Goal: Task Accomplishment & Management: Manage account settings

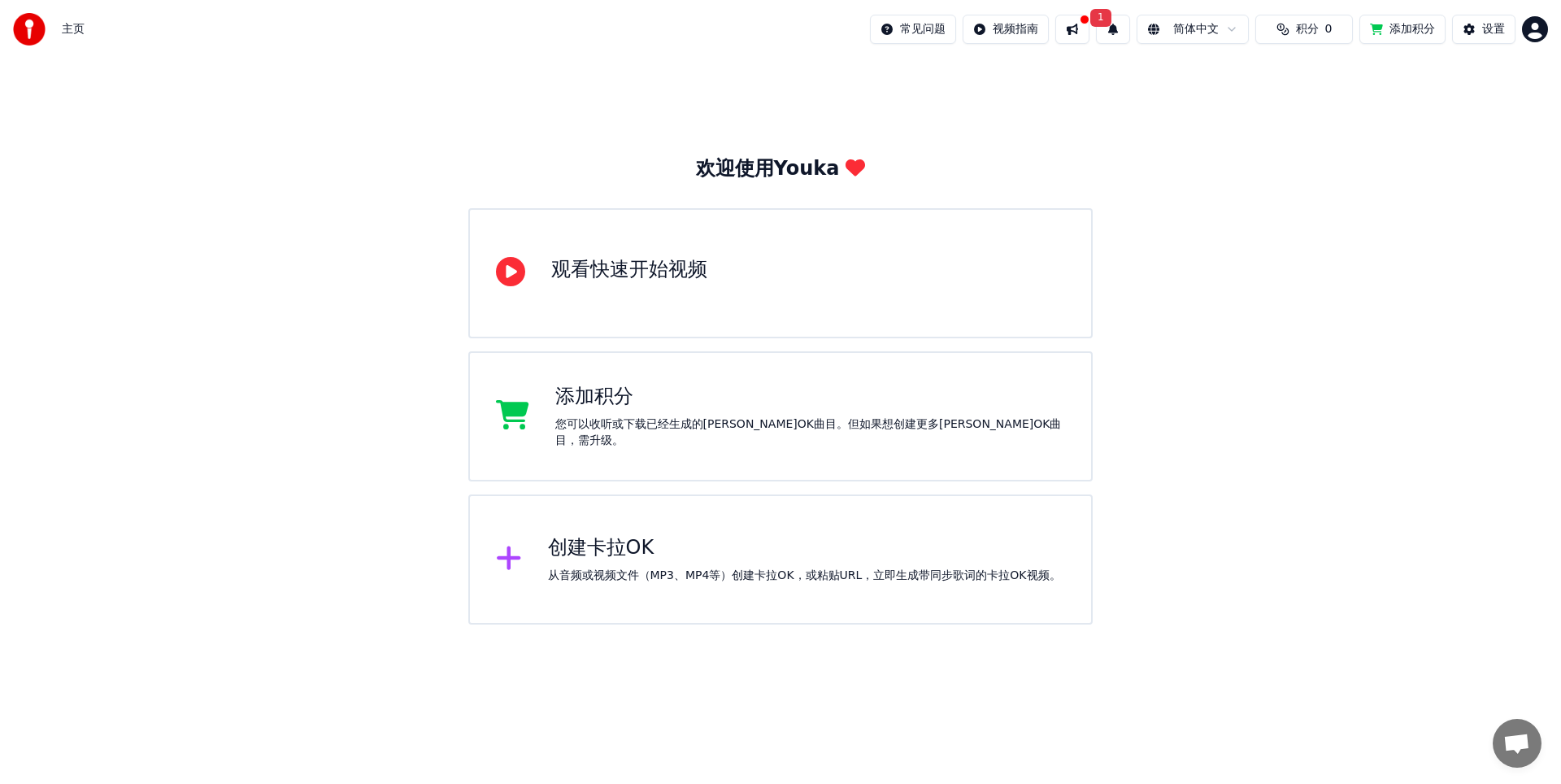
click at [1076, 27] on button at bounding box center [1072, 29] width 34 height 29
click at [1074, 26] on button at bounding box center [1072, 29] width 34 height 29
click at [1127, 31] on button "1" at bounding box center [1113, 29] width 34 height 29
click at [1236, 78] on button "更新" at bounding box center [1237, 80] width 50 height 29
click at [1175, 31] on html "主页 常见问题 视频指南 简体中文 积分 0 添加积分 设置 欢迎使用Youka 观看快速开始视频 添加积分 您可以收听或下载已经生成的[PERSON_NAM…" at bounding box center [780, 312] width 1561 height 625
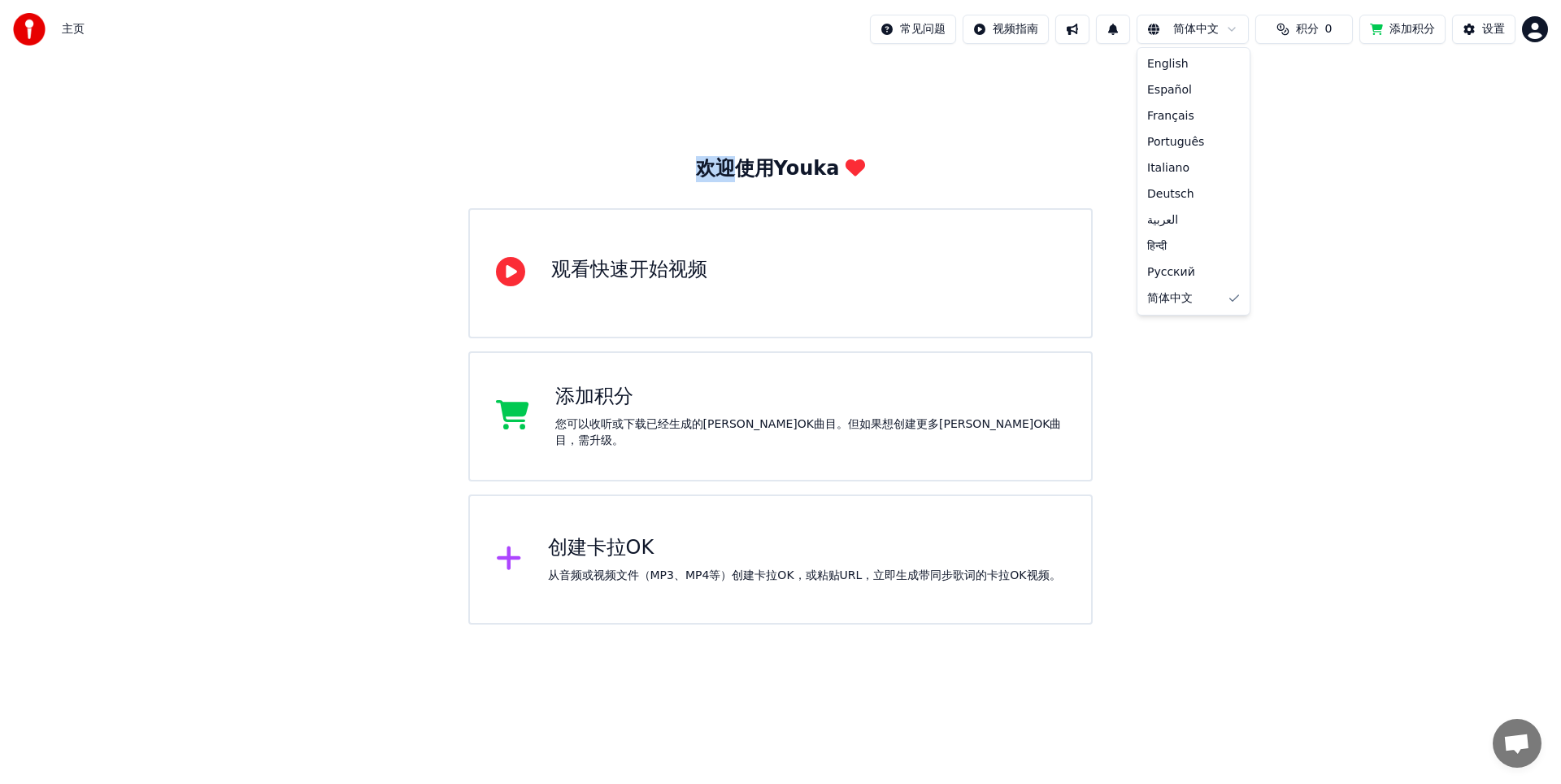
click at [1175, 31] on html "主页 常见问题 视频指南 简体中文 积分 0 添加积分 设置 欢迎使用Youka 观看快速开始视频 添加积分 您可以收听或下载已经生成的[PERSON_NAM…" at bounding box center [780, 312] width 1561 height 625
click at [1110, 28] on button at bounding box center [1113, 29] width 34 height 29
click at [1203, 188] on div "欢迎使用Youka 观看快速开始视频 添加积分 您可以收听或下载已经生成的[PERSON_NAME]OK曲目。但如果想创建更多[PERSON_NAME]OK曲…" at bounding box center [780, 341] width 1561 height 566
